Goal: Information Seeking & Learning: Check status

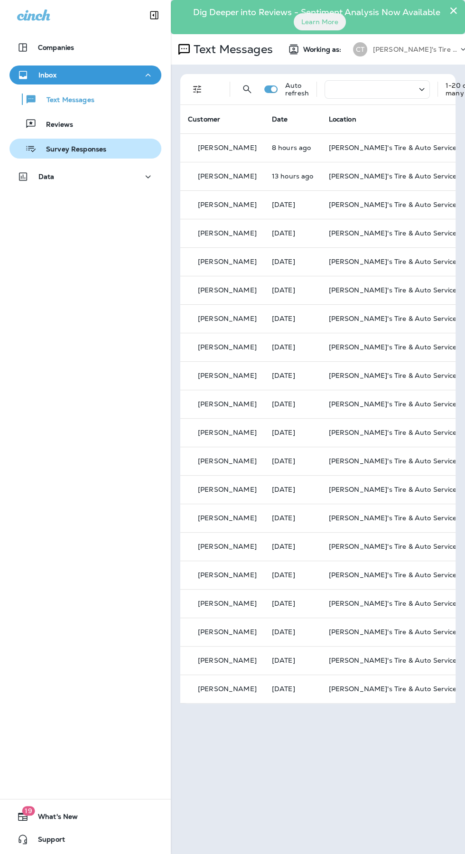
click at [110, 151] on div "Survey Responses" at bounding box center [85, 148] width 144 height 14
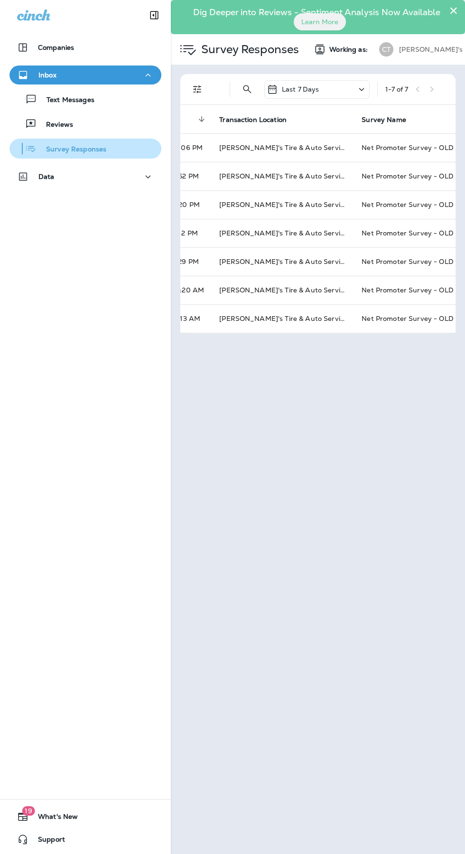
scroll to position [0, 280]
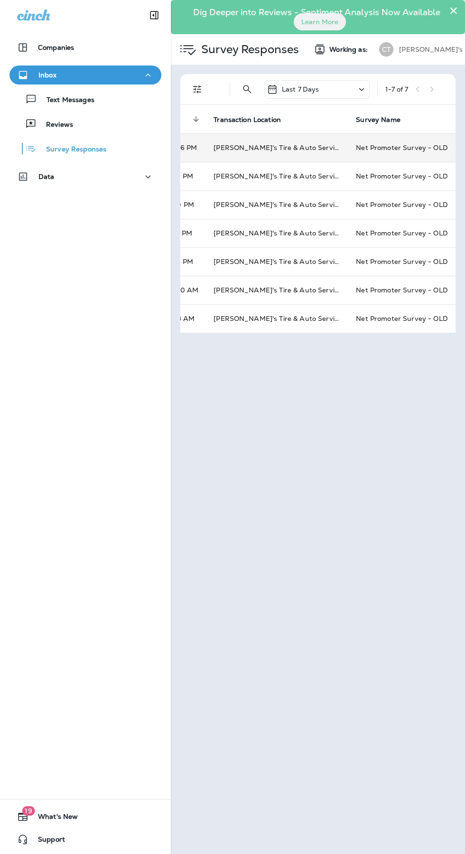
click at [408, 149] on td "Net Promoter Survey - OLD" at bounding box center [401, 147] width 107 height 28
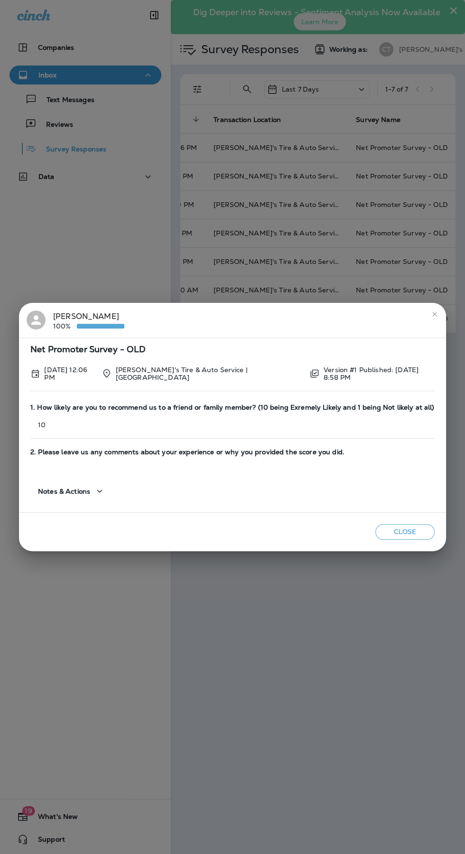
click at [438, 316] on icon "close" at bounding box center [435, 314] width 8 height 8
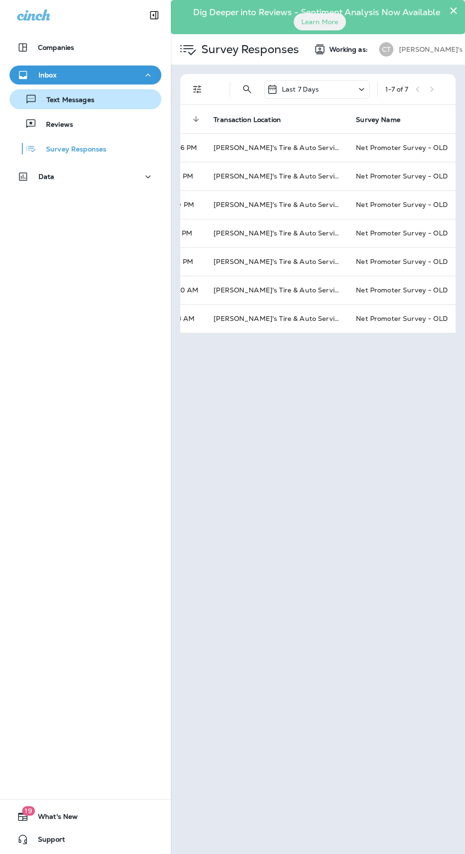
click at [90, 103] on p "Text Messages" at bounding box center [65, 100] width 57 height 9
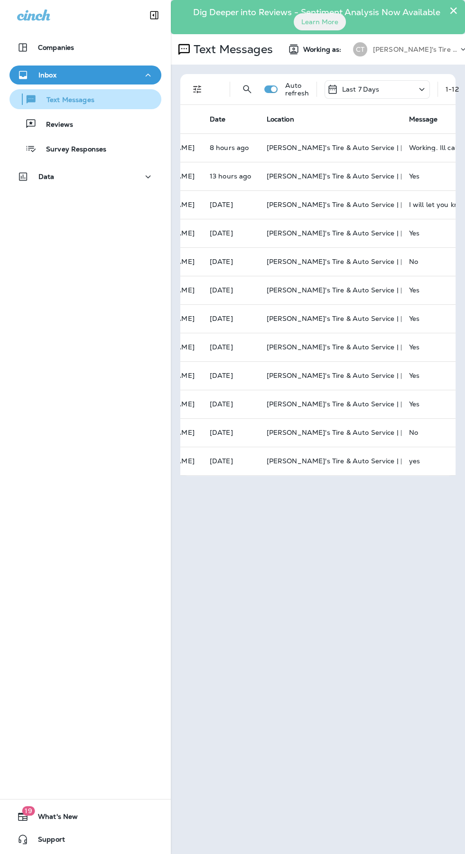
scroll to position [0, 160]
